Goal: Task Accomplishment & Management: Complete application form

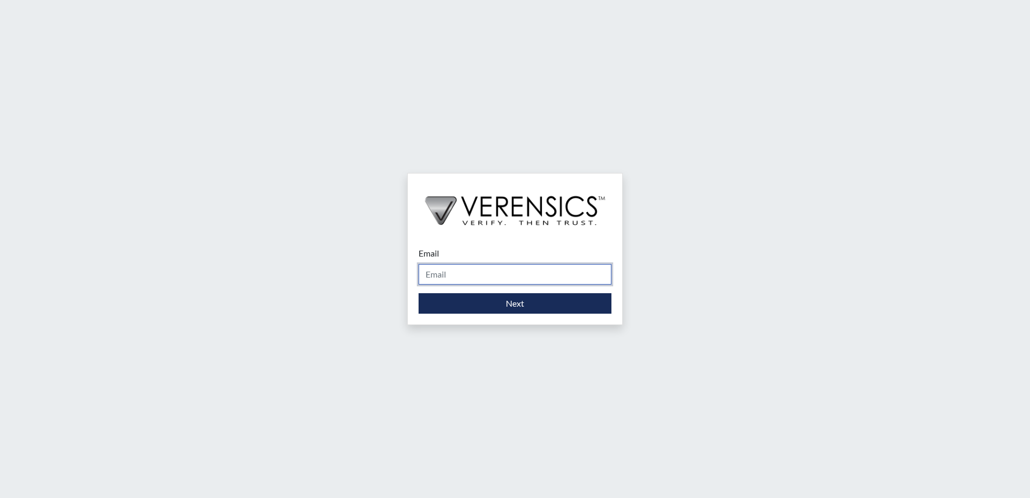
click at [535, 273] on input "Email" at bounding box center [514, 274] width 193 height 20
type input "[PERSON_NAME][EMAIL_ADDRESS][PERSON_NAME][DOMAIN_NAME]"
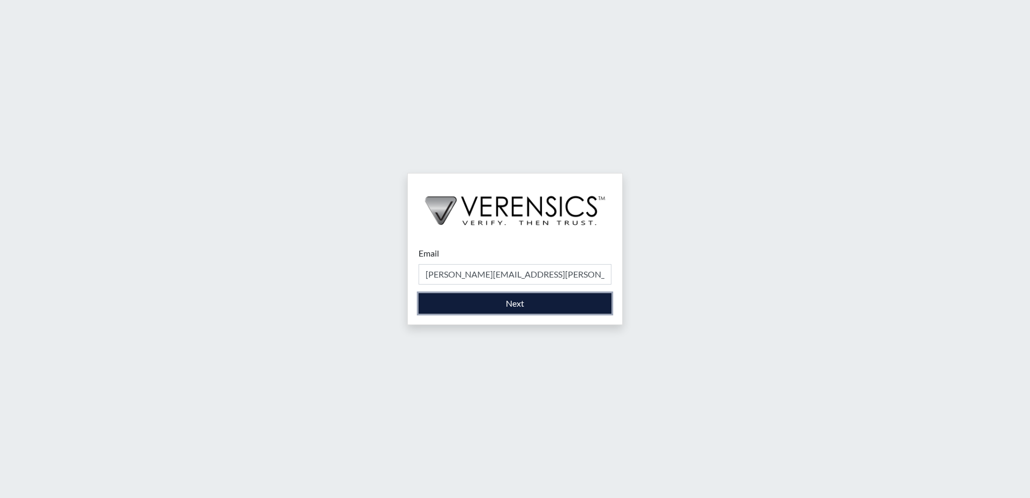
click at [505, 303] on button "Next" at bounding box center [514, 303] width 193 height 20
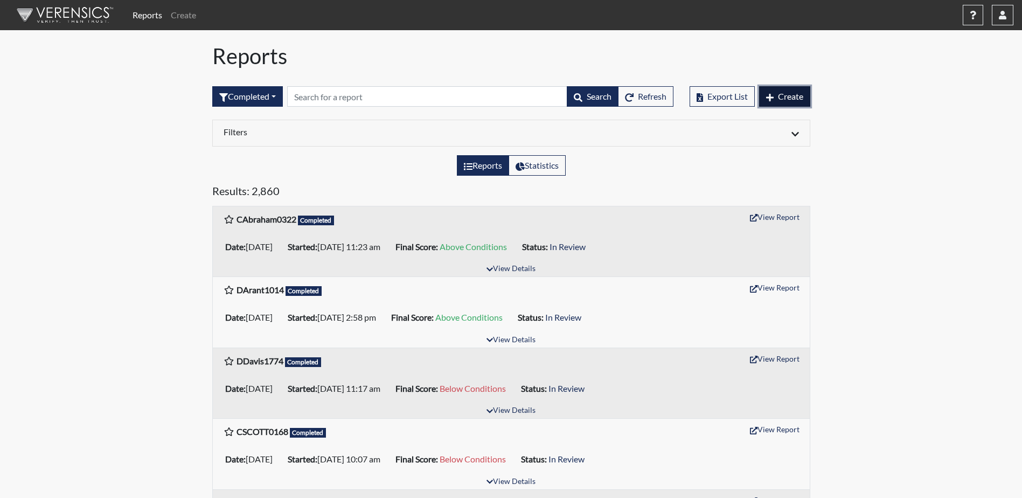
click at [773, 95] on button "Create" at bounding box center [784, 96] width 51 height 20
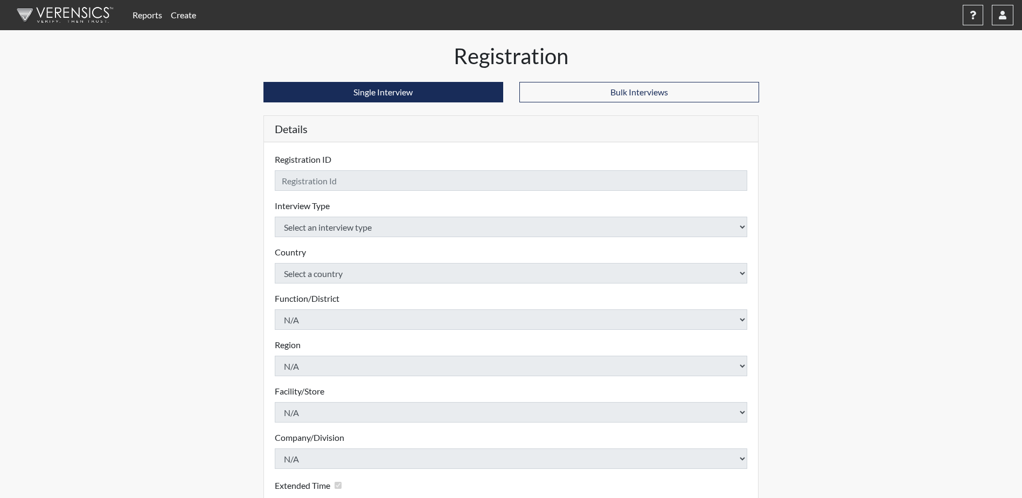
checkbox input "true"
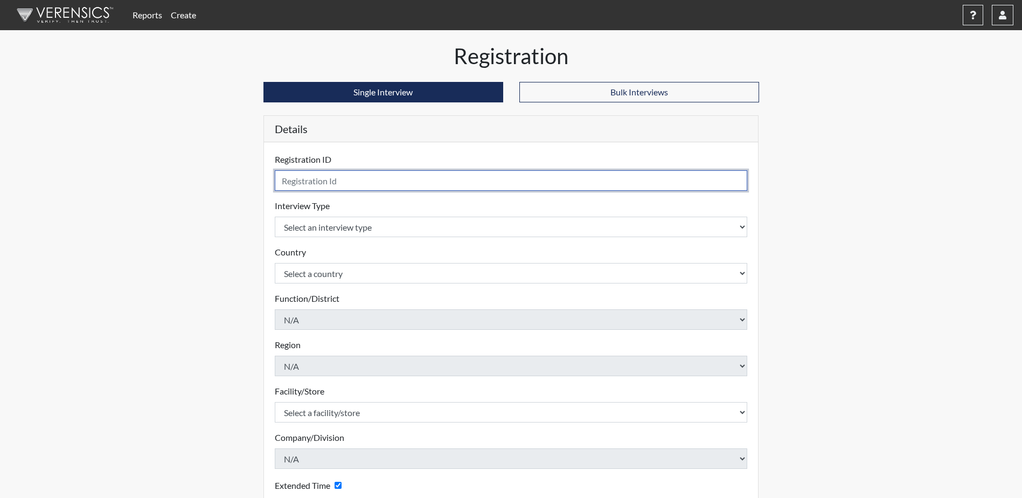
click at [490, 178] on input "text" at bounding box center [511, 180] width 473 height 20
type input "APhillips5161"
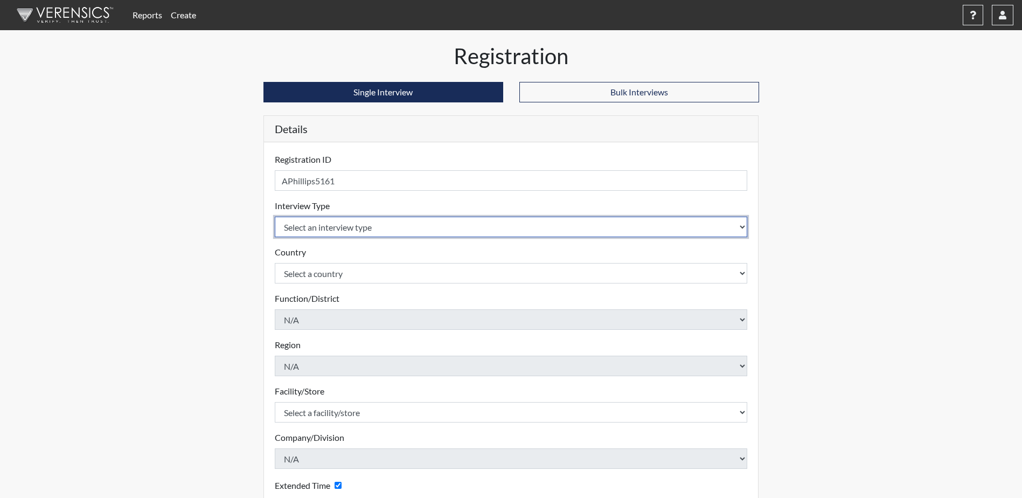
click at [529, 229] on select "Select an interview type Corrections Pre-Employment" at bounding box center [511, 227] width 473 height 20
select select "ff733e93-e1bf-11ea-9c9f-0eff0cf7eb8f"
click at [275, 217] on select "Select an interview type Corrections Pre-Employment" at bounding box center [511, 227] width 473 height 20
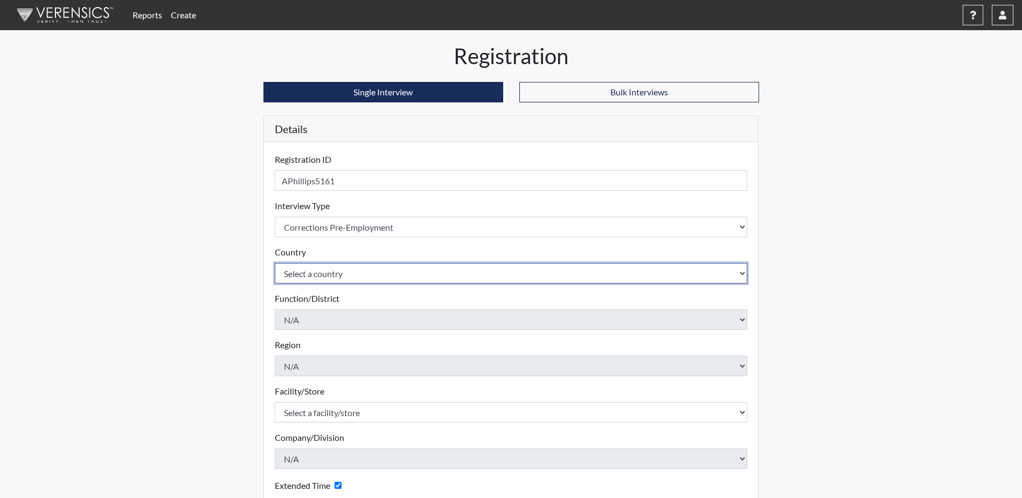
click at [389, 273] on select "Select a country [GEOGRAPHIC_DATA] [GEOGRAPHIC_DATA]" at bounding box center [511, 273] width 473 height 20
select select "united-states-of-[GEOGRAPHIC_DATA]"
click at [275, 263] on select "Select a country [GEOGRAPHIC_DATA] [GEOGRAPHIC_DATA]" at bounding box center [511, 273] width 473 height 20
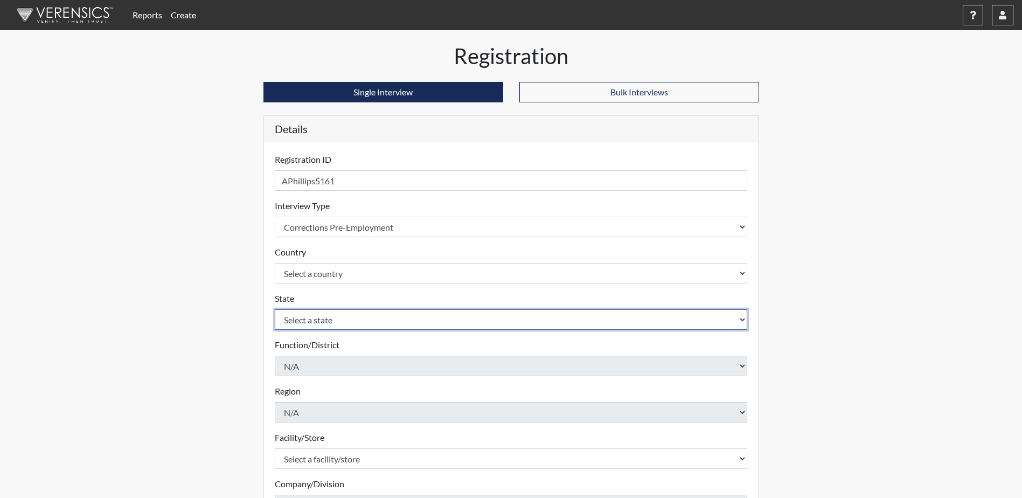
click at [362, 319] on select "Select a state [US_STATE] [US_STATE] [US_STATE] [US_STATE] [US_STATE] [US_STATE…" at bounding box center [511, 319] width 473 height 20
select select "SC"
click at [275, 309] on select "Select a state [US_STATE] [US_STATE] [US_STATE] [US_STATE] [US_STATE] [US_STATE…" at bounding box center [511, 319] width 473 height 20
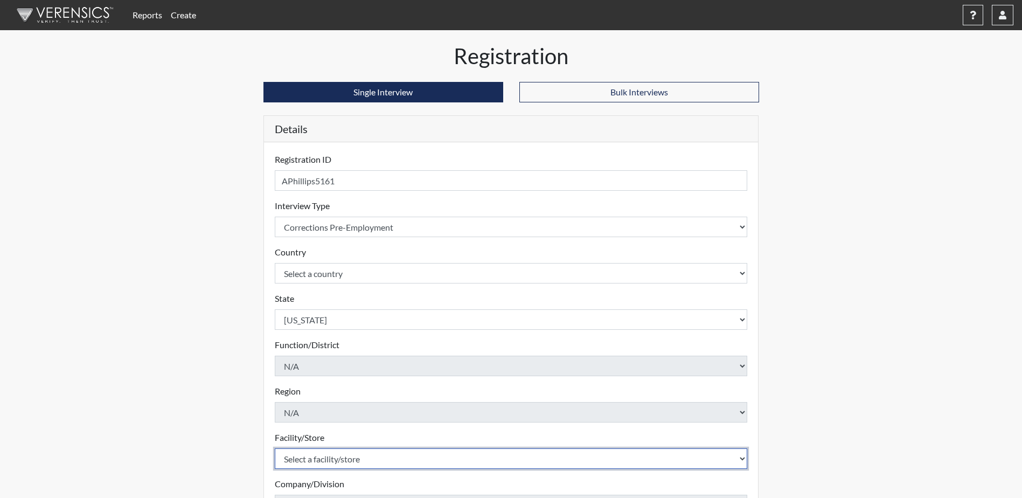
click at [359, 453] on select "Select a facility/store [GEOGRAPHIC_DATA] CI Broad River CI [PERSON_NAME] CI Di…" at bounding box center [511, 458] width 473 height 20
select select "c6e33473-242b-401e-8fed-f89f69c19afd"
click at [275, 448] on select "Select a facility/store [GEOGRAPHIC_DATA] CI Broad River CI [PERSON_NAME] CI Di…" at bounding box center [511, 458] width 473 height 20
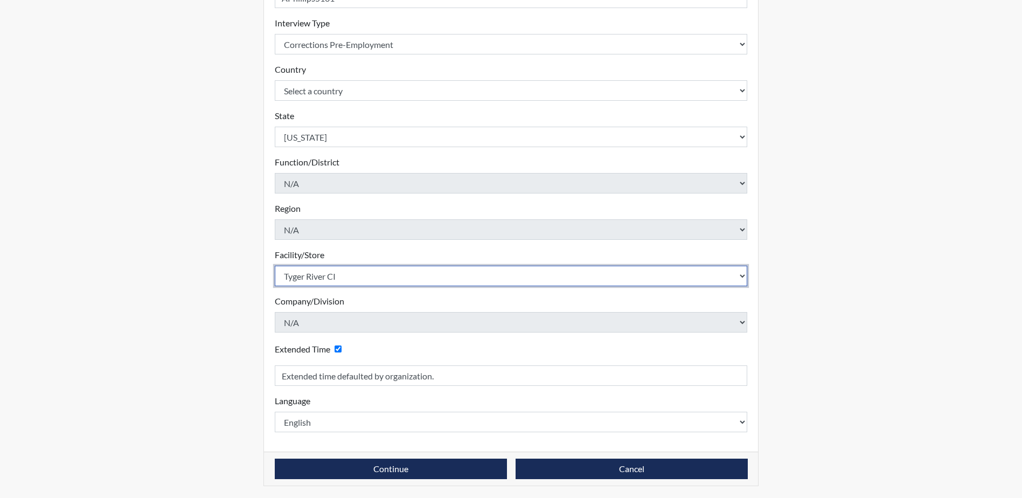
scroll to position [184, 0]
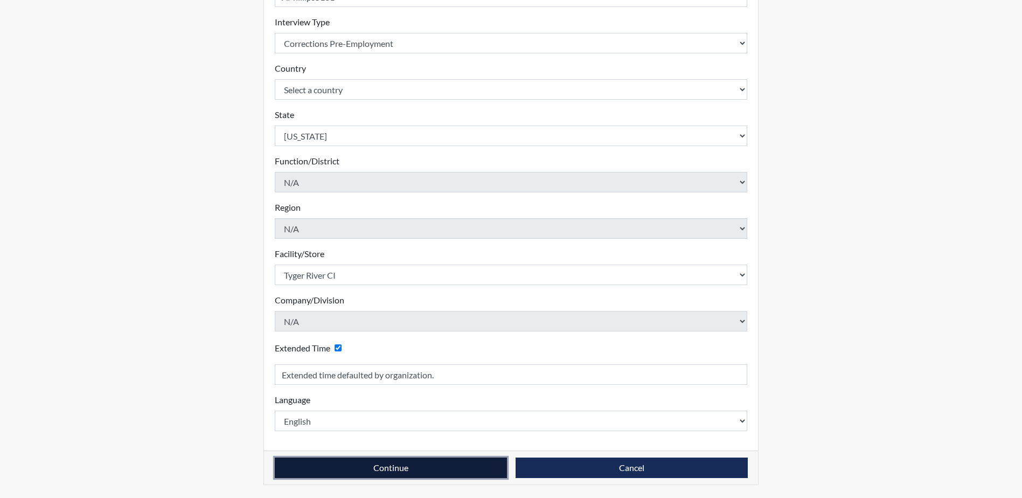
click at [353, 464] on button "Continue" at bounding box center [391, 467] width 232 height 20
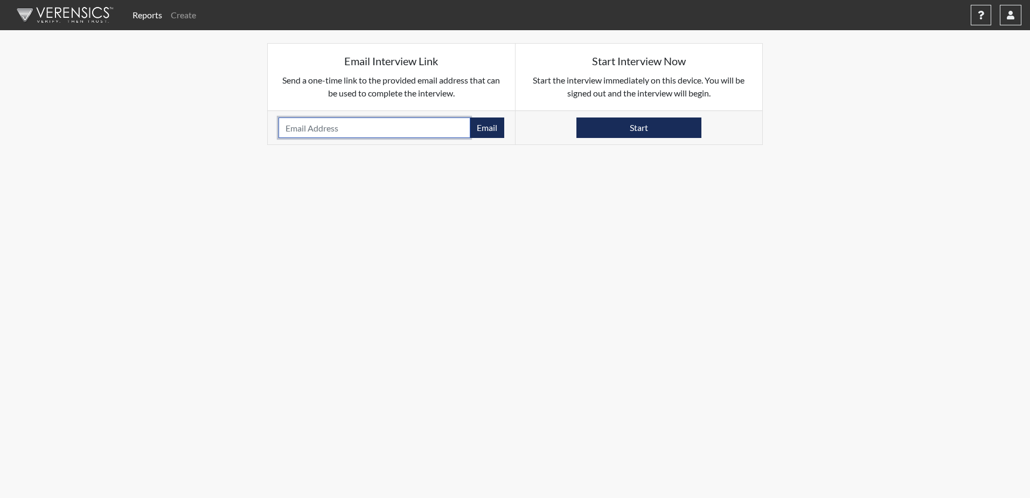
click at [335, 128] on input "email" at bounding box center [374, 127] width 192 height 20
type input "[EMAIL_ADDRESS][DOMAIN_NAME]"
click at [489, 124] on button "Email" at bounding box center [487, 127] width 34 height 20
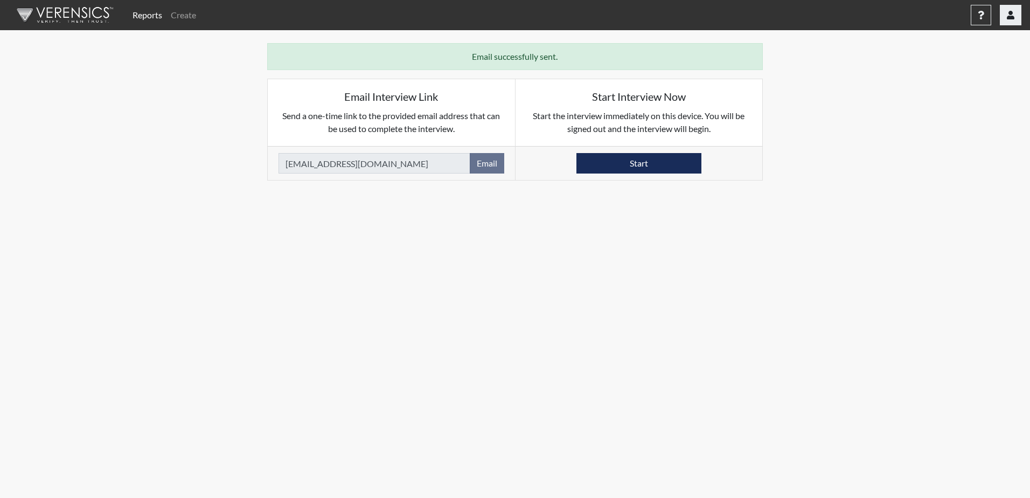
click at [1008, 15] on icon "button" at bounding box center [1011, 15] width 8 height 9
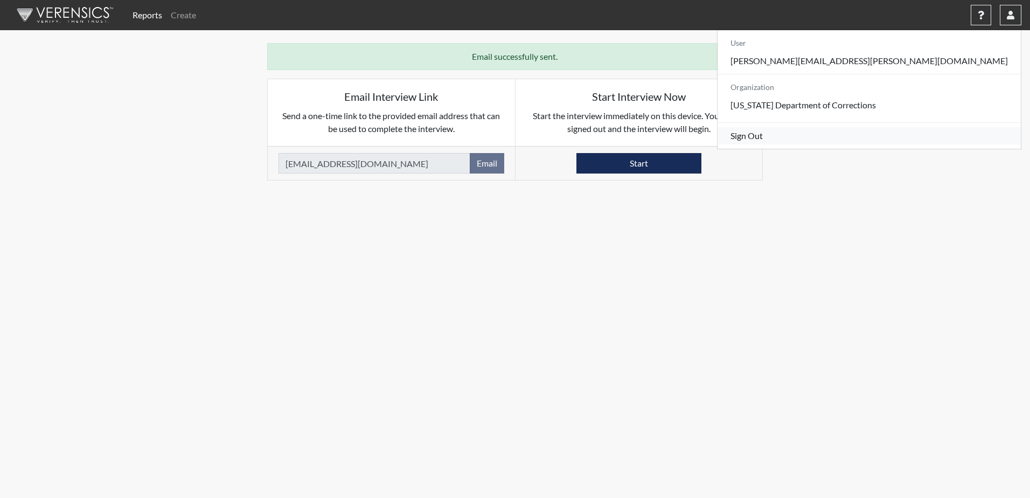
click at [939, 144] on link "Sign Out" at bounding box center [868, 135] width 303 height 17
